Goal: Task Accomplishment & Management: Manage account settings

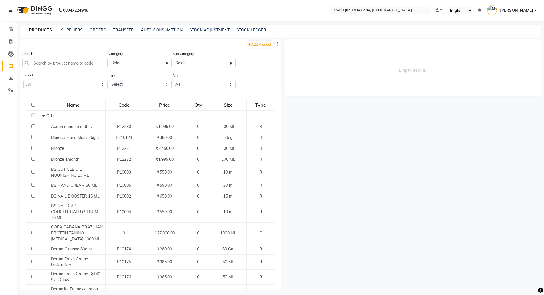
click at [57, 58] on div "Search" at bounding box center [64, 59] width 85 height 17
click at [129, 85] on select "Select Both Retail Consumable" at bounding box center [140, 84] width 63 height 9
select select "R"
click at [109, 80] on select "Select Both Retail Consumable" at bounding box center [140, 84] width 63 height 9
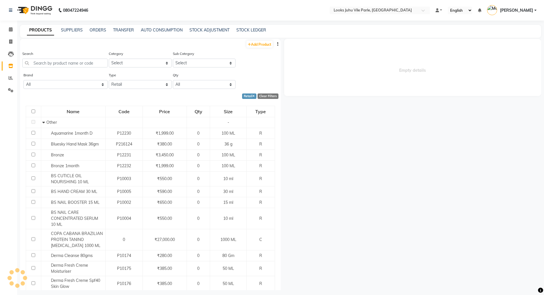
click at [61, 54] on div "Search" at bounding box center [64, 59] width 85 height 17
click at [58, 57] on div "Search" at bounding box center [64, 59] width 85 height 17
click at [51, 67] on input "text" at bounding box center [64, 63] width 85 height 9
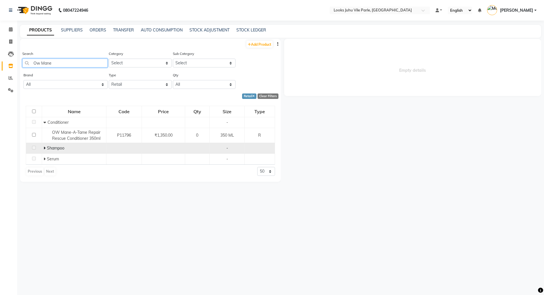
type input "Ow Mane"
click at [47, 149] on span at bounding box center [45, 148] width 3 height 5
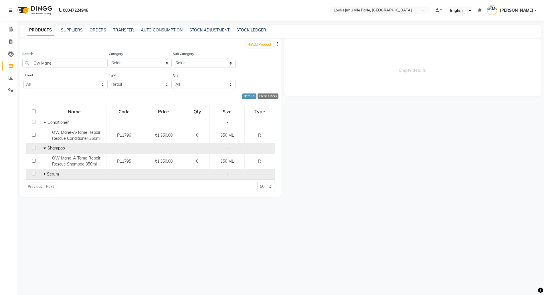
click at [45, 174] on icon at bounding box center [45, 174] width 2 height 4
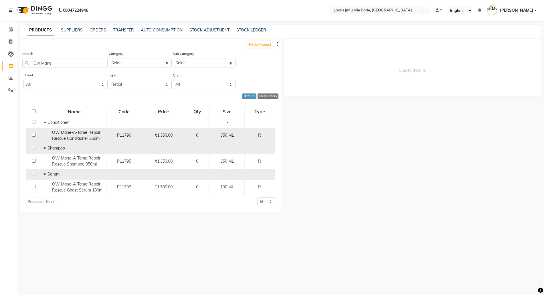
click at [79, 138] on span "OW Mane-A-Tame Repair Rescue Conditioner 350ml" at bounding box center [76, 135] width 48 height 11
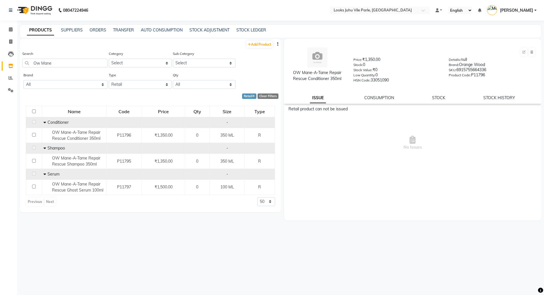
click at [68, 127] on td "Conditioner" at bounding box center [74, 122] width 64 height 11
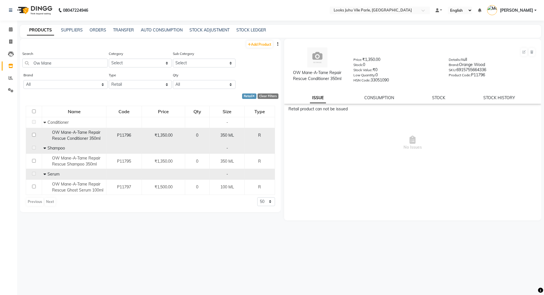
click at [72, 137] on span "OW Mane-A-Tame Repair Rescue Conditioner 350ml" at bounding box center [76, 135] width 48 height 11
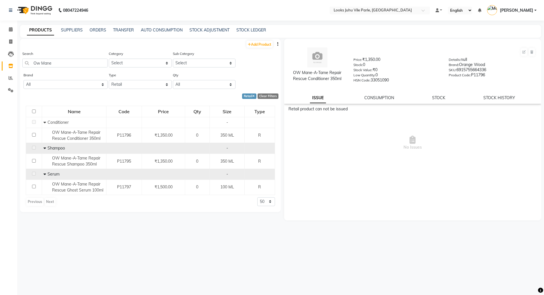
click at [499, 101] on div "OW Mane-A-Tame Repair Rescue Conditioner 350ml Price: ₹1,350.00 Stock: 0 Stock …" at bounding box center [412, 71] width 257 height 65
click at [499, 98] on link "STOCK HISTORY" at bounding box center [499, 97] width 32 height 5
select select "all"
click at [499, 98] on link "STOCK HISTORY" at bounding box center [497, 98] width 37 height 10
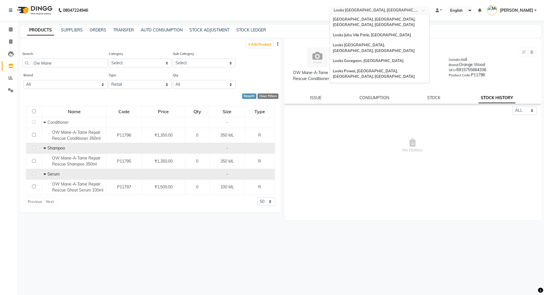
scroll to position [13, 0]
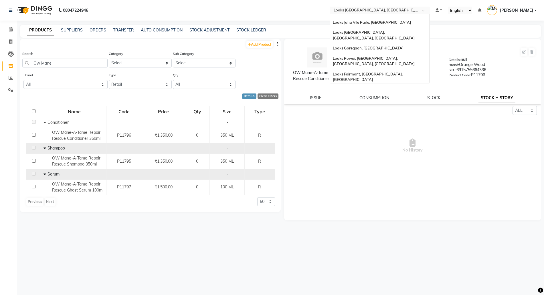
click at [372, 8] on span "Looks Vega City, Bengaluru" at bounding box center [380, 10] width 93 height 5
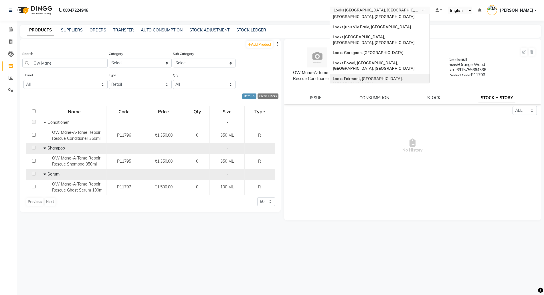
scroll to position [0, 0]
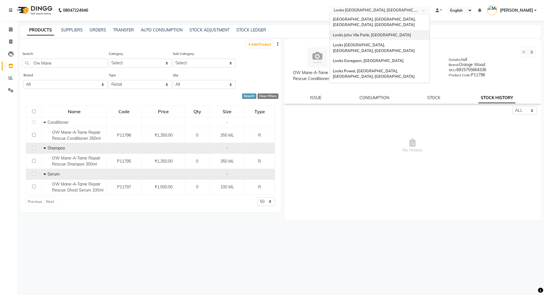
click at [363, 33] on span "Looks Juhu Vile Parle, Mumbai" at bounding box center [372, 35] width 78 height 5
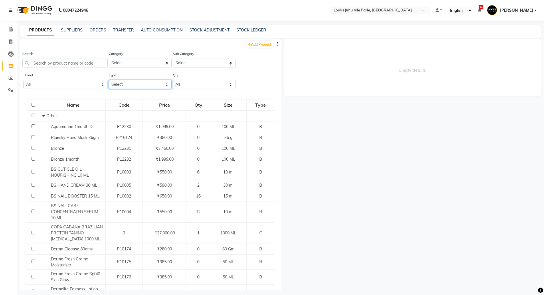
drag, startPoint x: 138, startPoint y: 82, endPoint x: 131, endPoint y: 87, distance: 8.0
click at [137, 83] on select "Select Both Retail Consumable" at bounding box center [140, 84] width 63 height 9
click at [109, 80] on select "Select Both Retail Consumable" at bounding box center [140, 84] width 63 height 9
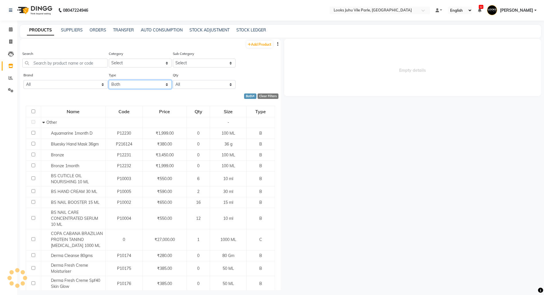
click at [119, 87] on select "Select Both Retail Consumable" at bounding box center [140, 84] width 63 height 9
select select "R"
click at [109, 80] on select "Select Both Retail Consumable" at bounding box center [140, 84] width 63 height 9
click at [51, 62] on input "text" at bounding box center [64, 63] width 85 height 9
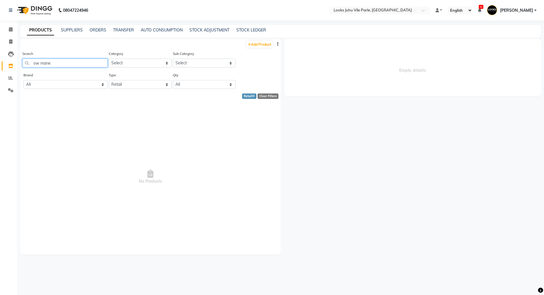
click at [33, 62] on input "ow mane" at bounding box center [64, 63] width 85 height 9
click at [35, 62] on input "ow mane" at bounding box center [64, 63] width 85 height 9
type input "mane"
click at [125, 84] on select "Select Both Retail Consumable" at bounding box center [140, 84] width 63 height 9
select select "B"
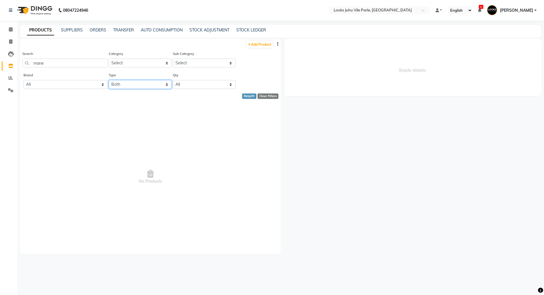
click at [109, 80] on select "Select Both Retail Consumable" at bounding box center [140, 84] width 63 height 9
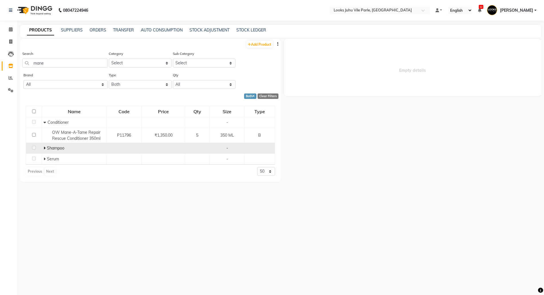
click at [44, 149] on icon at bounding box center [45, 148] width 2 height 4
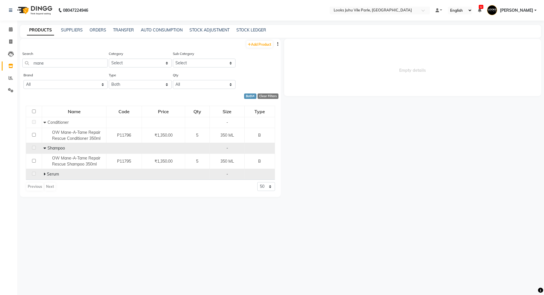
click at [45, 173] on icon at bounding box center [45, 174] width 2 height 4
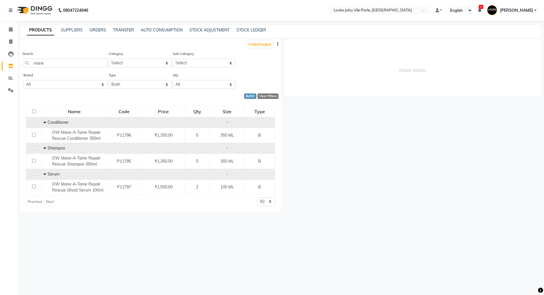
click at [76, 127] on td "Conditioner" at bounding box center [74, 122] width 64 height 11
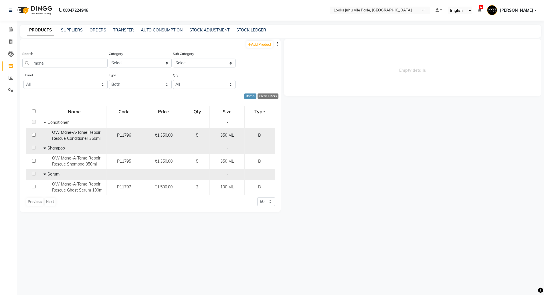
click at [77, 137] on span "OW Mane-A-Tame Repair Rescue Conditioner 350ml" at bounding box center [76, 135] width 48 height 11
select select
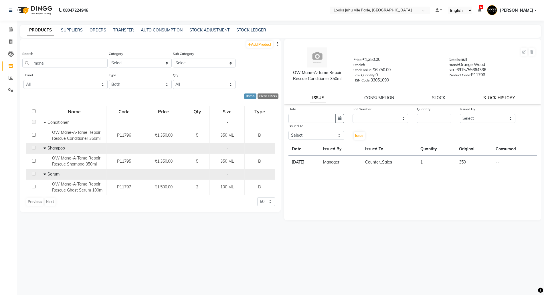
click at [503, 100] on link "STOCK HISTORY" at bounding box center [499, 97] width 32 height 5
select select "all"
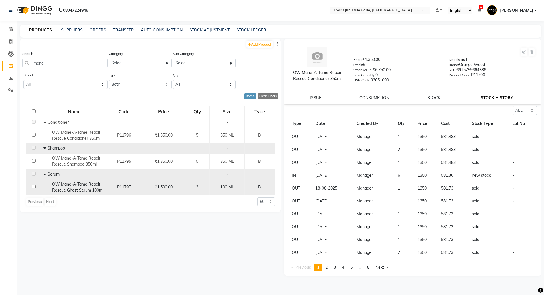
click at [87, 187] on div "OW Mane-A-Tame Repair Rescue Ghost Serum 100ml" at bounding box center [74, 187] width 61 height 12
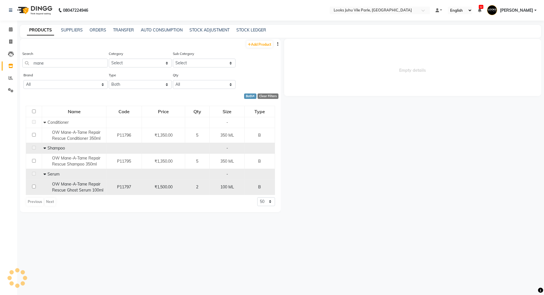
select select "all"
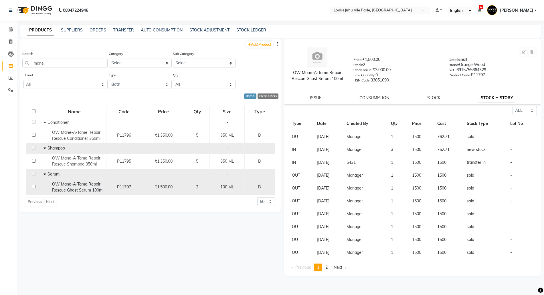
click at [111, 191] on td "P11797" at bounding box center [123, 187] width 35 height 15
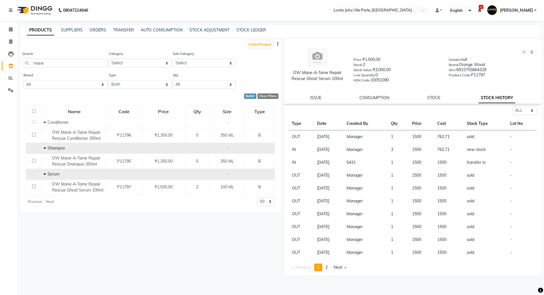
click at [369, 5] on nav "08047224946 Select Location × Looks Juhu Vile Parle, Mumbai Default Panel My Pa…" at bounding box center [272, 10] width 544 height 21
click at [363, 11] on input "text" at bounding box center [374, 11] width 83 height 6
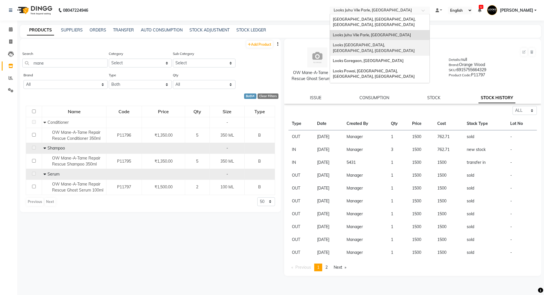
click at [359, 43] on span "Looks Juhu Marriott, Mumbai, Mumbai" at bounding box center [374, 48] width 82 height 10
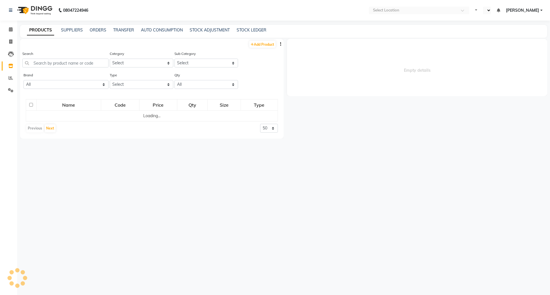
select select "en"
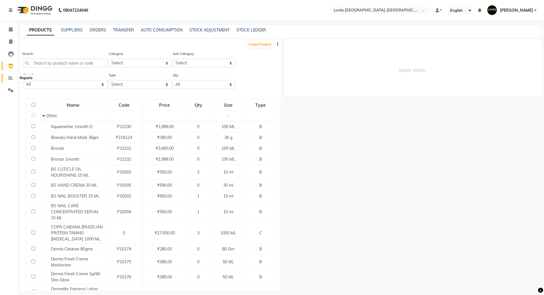
click at [11, 76] on icon at bounding box center [11, 78] width 4 height 4
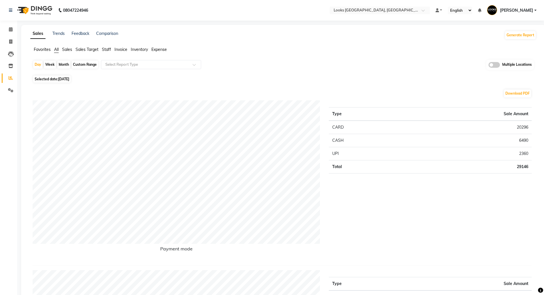
click at [161, 49] on span "Expense" at bounding box center [158, 49] width 15 height 5
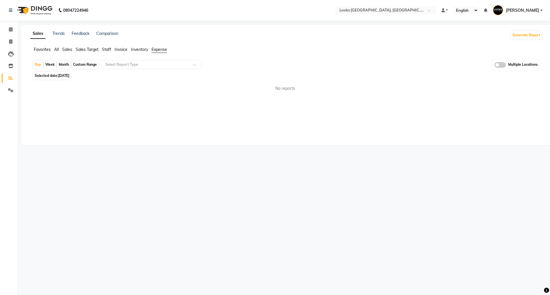
click at [141, 68] on div "Select Report Type" at bounding box center [151, 64] width 100 height 9
click at [124, 89] on div "Expense" at bounding box center [151, 86] width 100 height 11
select select "filtered_report"
select select "pdf"
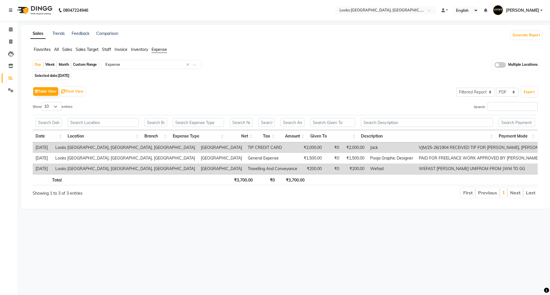
click at [80, 65] on div "Custom Range" at bounding box center [85, 65] width 27 height 8
select select "9"
select select "2025"
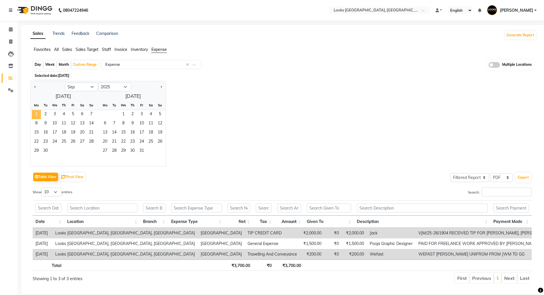
click at [38, 115] on span "1" at bounding box center [36, 114] width 9 height 9
click at [46, 151] on span "30" at bounding box center [45, 151] width 9 height 9
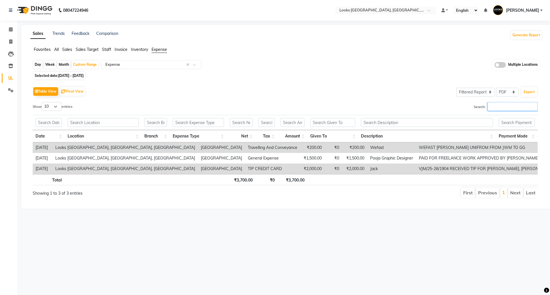
click at [501, 103] on input "Search:" at bounding box center [512, 106] width 50 height 9
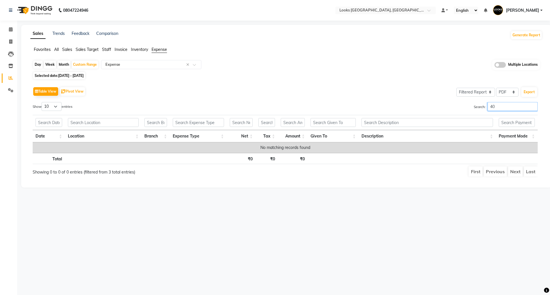
type input "4"
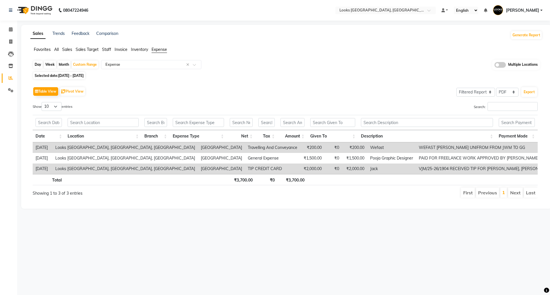
click at [69, 70] on div "Day Week Month Custom Range Select Report Type × Expense × Multiple Locations S…" at bounding box center [285, 131] width 511 height 143
click at [66, 81] on div "Table View Pivot View Select Full Report Filtered Report Select CSV PDF Export …" at bounding box center [285, 142] width 514 height 122
click at [65, 78] on span "Selected date: 01-09-2025 - 30-09-2025" at bounding box center [59, 75] width 52 height 7
select select "9"
select select "2025"
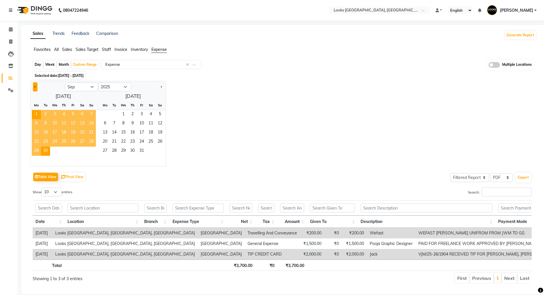
click at [34, 87] on button "Previous month" at bounding box center [35, 86] width 5 height 9
select select "8"
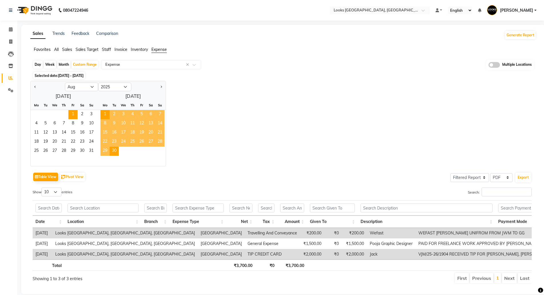
click at [70, 113] on span "1" at bounding box center [72, 114] width 9 height 9
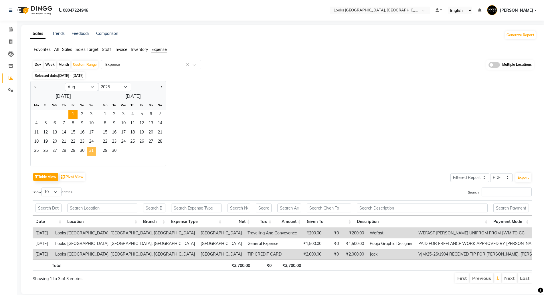
click at [90, 152] on span "31" at bounding box center [91, 151] width 9 height 9
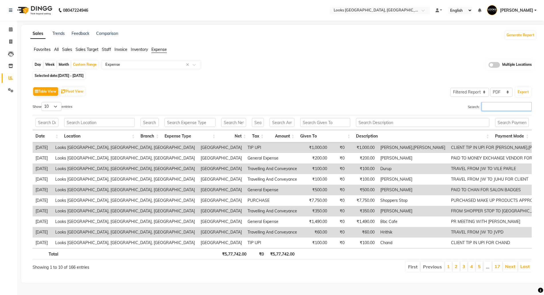
click at [486, 106] on input "Search:" at bounding box center [507, 106] width 50 height 9
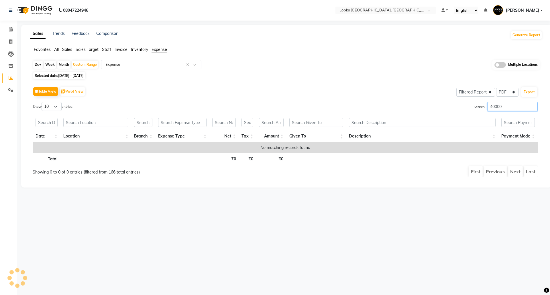
drag, startPoint x: 500, startPoint y: 104, endPoint x: 475, endPoint y: 107, distance: 25.0
click at [475, 107] on label "Search: 40000" at bounding box center [505, 106] width 64 height 9
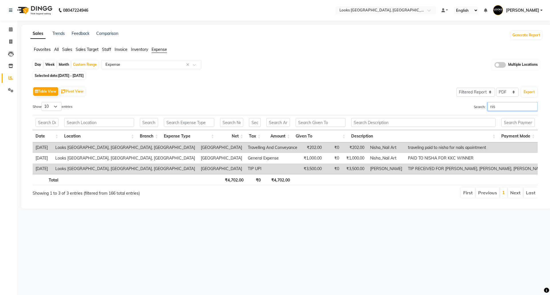
type input "nish"
drag, startPoint x: 503, startPoint y: 107, endPoint x: 403, endPoint y: 98, distance: 100.9
click at [403, 98] on div "Table View Pivot View Select Full Report Filtered Report Select CSV PDF Export …" at bounding box center [285, 142] width 505 height 113
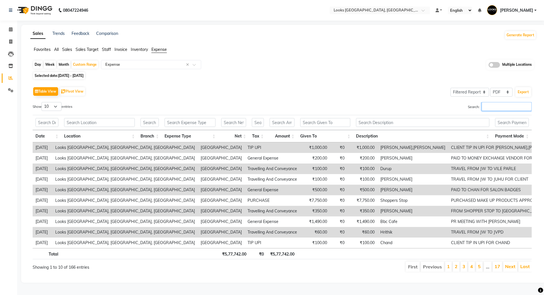
click at [482, 106] on input "Search:" at bounding box center [507, 106] width 50 height 9
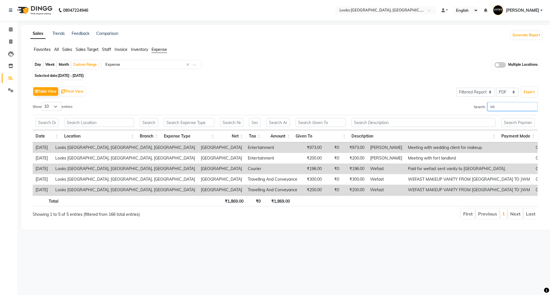
type input "v"
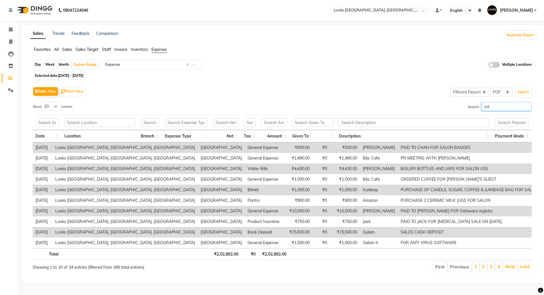
type input "sala"
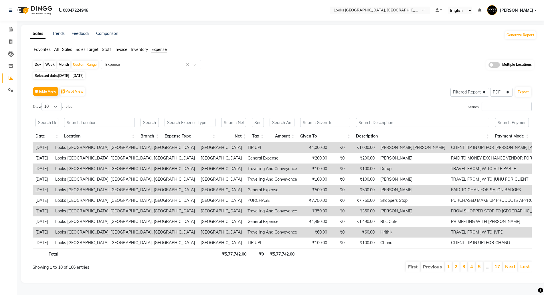
click at [84, 77] on span "01-08-2025 - 31-08-2025" at bounding box center [70, 76] width 25 height 4
select select "8"
select select "2025"
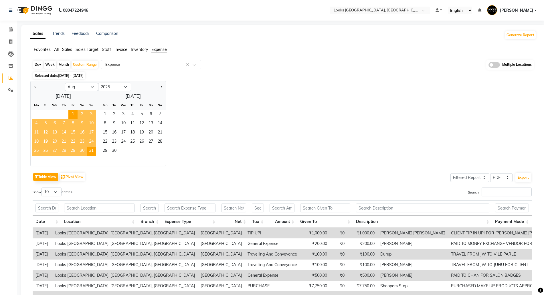
click at [39, 64] on div "Day" at bounding box center [37, 65] width 9 height 8
select select "8"
select select "2025"
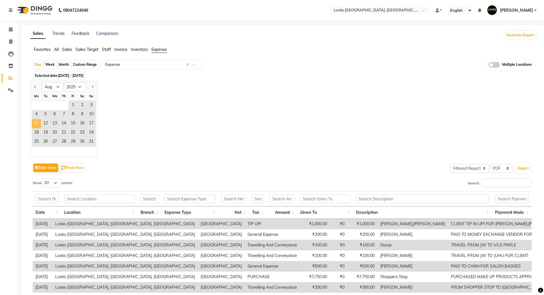
click at [38, 122] on span "11" at bounding box center [36, 123] width 9 height 9
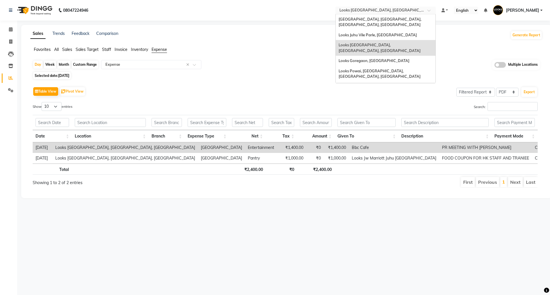
click at [385, 9] on input "text" at bounding box center [379, 11] width 83 height 6
click at [363, 43] on span "Looks Juhu Marriott, Mumbai, Mumbai" at bounding box center [379, 48] width 82 height 10
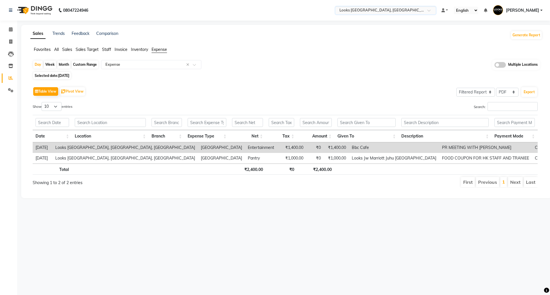
click at [64, 74] on span "11-08-2025" at bounding box center [63, 76] width 11 height 4
select select "8"
select select "2025"
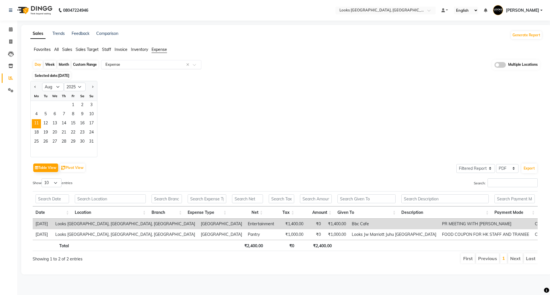
click at [123, 64] on input "text" at bounding box center [145, 65] width 82 height 6
click at [45, 74] on span "Selected date: 11-08-2025" at bounding box center [51, 75] width 37 height 7
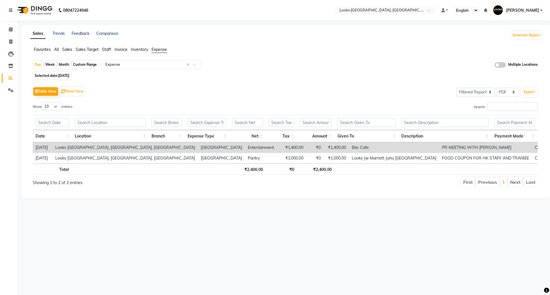
click at [67, 75] on span "11-08-2025" at bounding box center [63, 76] width 11 height 4
select select "8"
select select "2025"
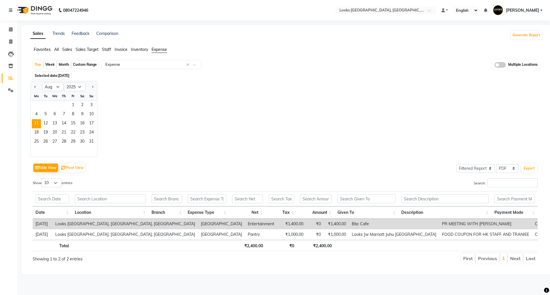
click at [32, 87] on div at bounding box center [36, 86] width 11 height 9
click at [34, 87] on button "Previous month" at bounding box center [35, 86] width 5 height 9
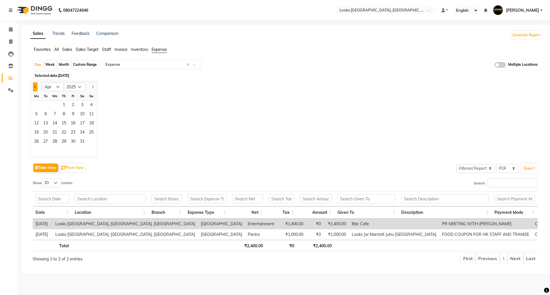
click at [34, 87] on button "Previous month" at bounding box center [35, 86] width 5 height 9
click at [92, 88] on button "Next month" at bounding box center [92, 86] width 5 height 9
select select "3"
click at [41, 120] on span "11" at bounding box center [45, 123] width 9 height 9
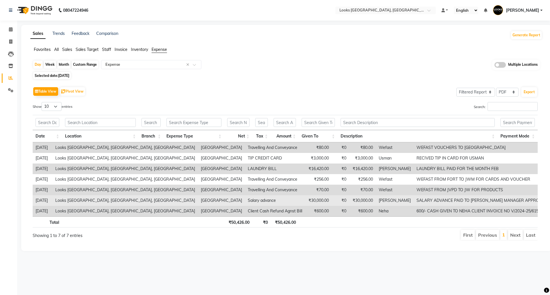
click at [305, 201] on td "₹30,000.00" at bounding box center [318, 200] width 27 height 11
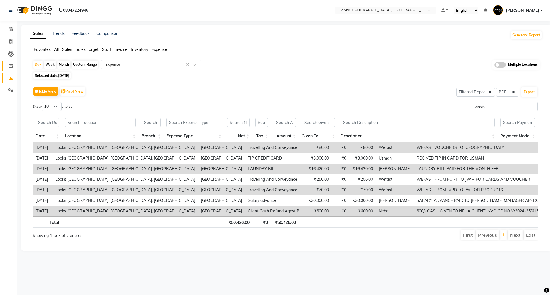
click at [14, 70] on link "Inventory" at bounding box center [9, 66] width 14 height 9
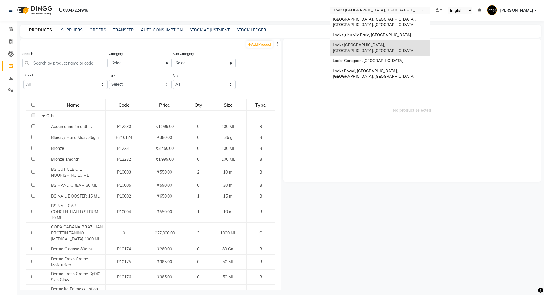
click at [364, 10] on input "text" at bounding box center [374, 11] width 83 height 6
click at [352, 69] on span "Looks Powai, [GEOGRAPHIC_DATA], [GEOGRAPHIC_DATA], [GEOGRAPHIC_DATA]" at bounding box center [374, 74] width 82 height 10
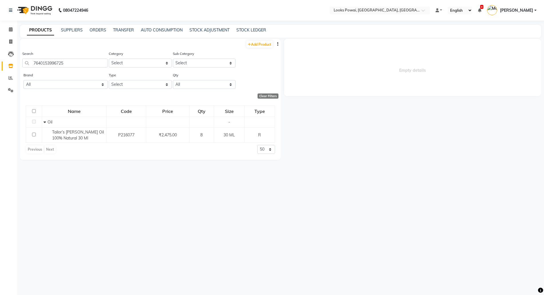
click at [71, 134] on span "Tailor’s [PERSON_NAME] Oil 100% Natural 30 Ml" at bounding box center [78, 135] width 52 height 11
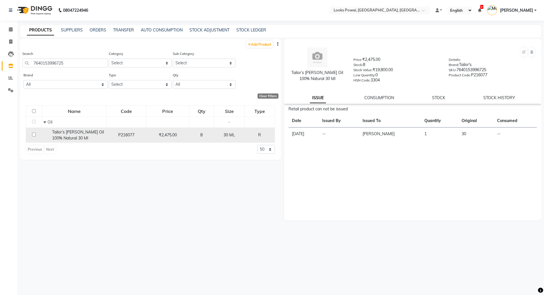
click at [35, 135] on input "checkbox" at bounding box center [34, 135] width 4 height 4
checkbox input "true"
click at [444, 97] on link "STOCK" at bounding box center [438, 97] width 13 height 5
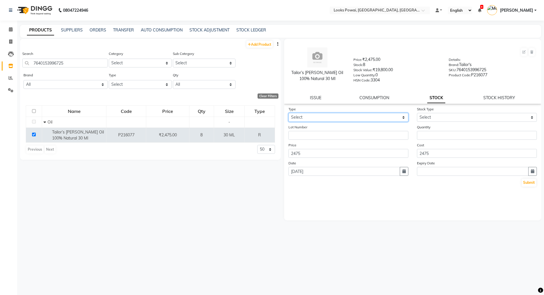
click at [332, 119] on select "Select In Out" at bounding box center [348, 117] width 120 height 9
select select "out"
click at [288, 113] on select "Select In Out" at bounding box center [348, 117] width 120 height 9
select select
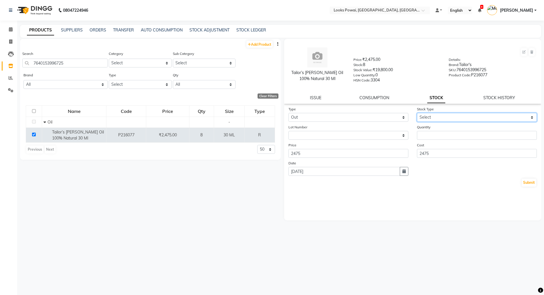
click at [441, 116] on select "Select Internal Use Damaged Expired Adjustment Return Other" at bounding box center [477, 117] width 120 height 9
select select "internal use"
click at [417, 113] on select "Select Internal Use Damaged Expired Adjustment Return Other" at bounding box center [477, 117] width 120 height 9
click at [426, 135] on input "number" at bounding box center [477, 135] width 120 height 9
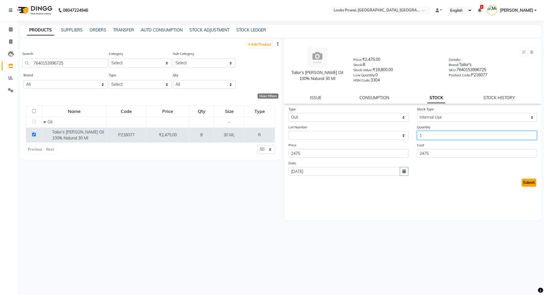
type input "1"
click at [522, 183] on button "Submit" at bounding box center [529, 183] width 15 height 8
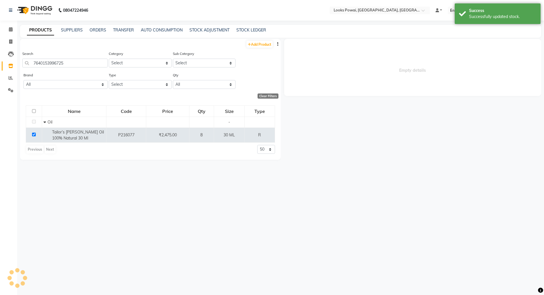
select select
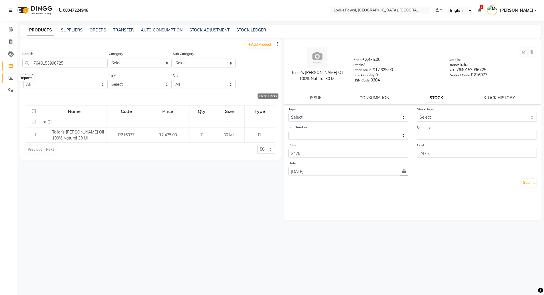
click at [9, 76] on icon at bounding box center [11, 78] width 4 height 4
